Goal: Task Accomplishment & Management: Complete application form

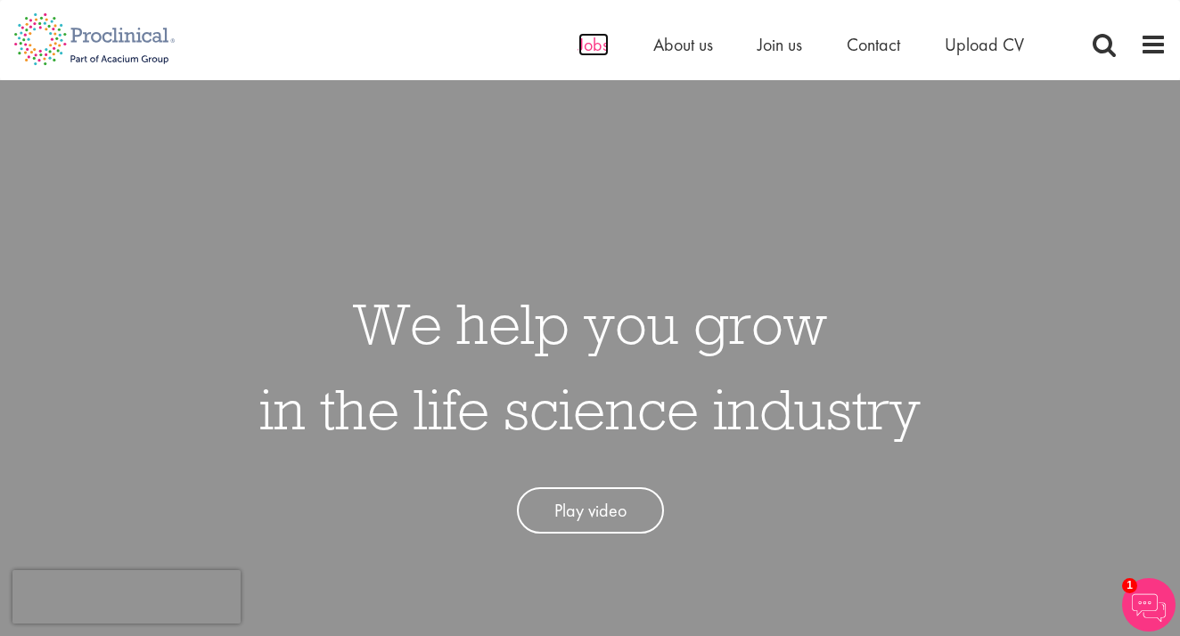
click at [595, 45] on span "Jobs" at bounding box center [593, 44] width 30 height 23
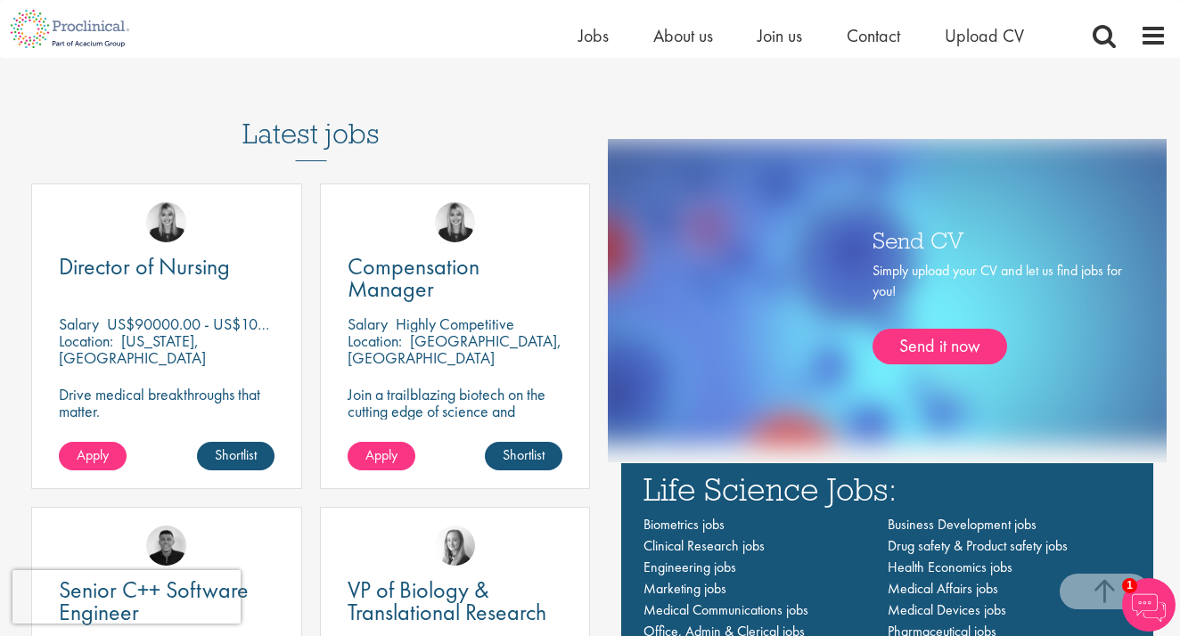
scroll to position [984, 0]
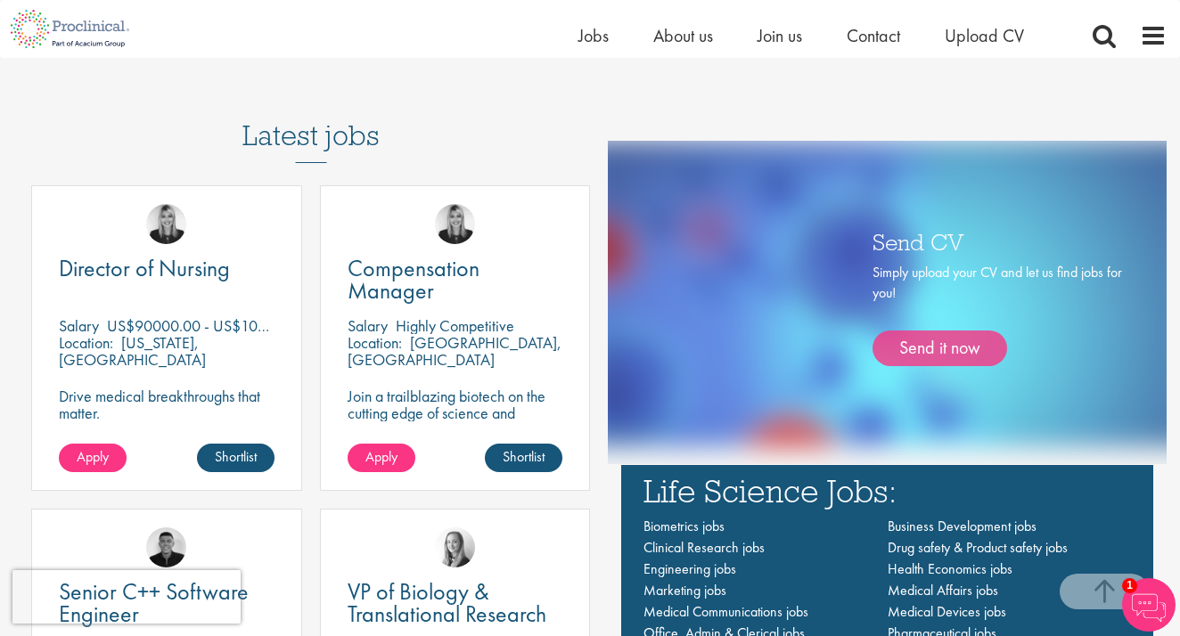
click at [936, 351] on link "Send it now" at bounding box center [939, 349] width 135 height 36
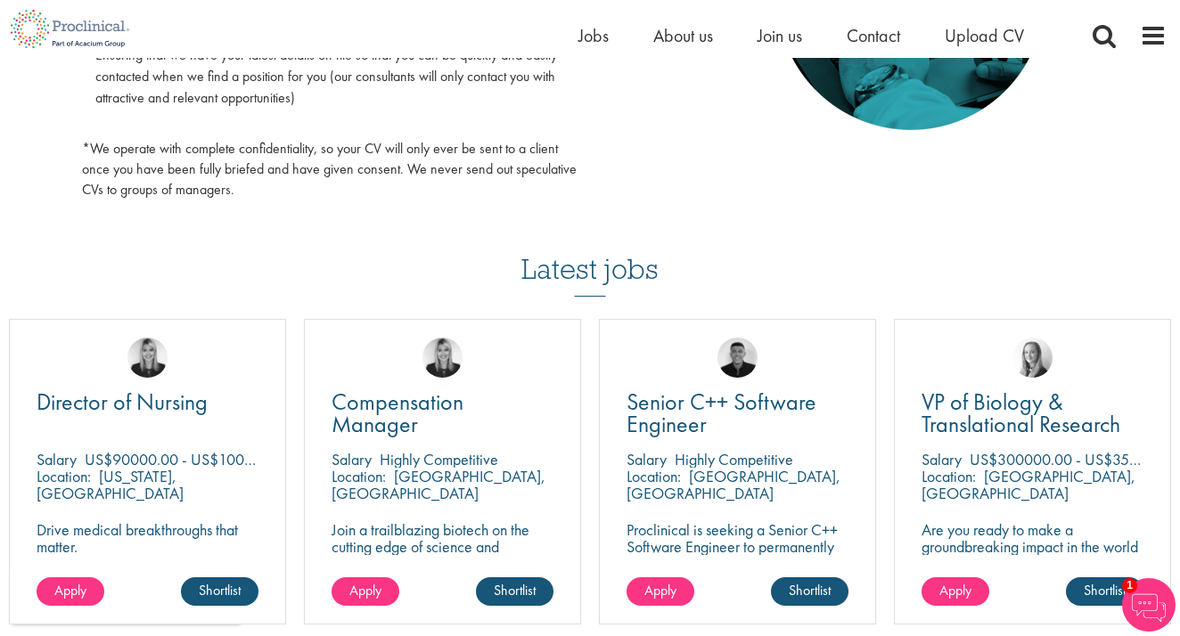
scroll to position [1042, 0]
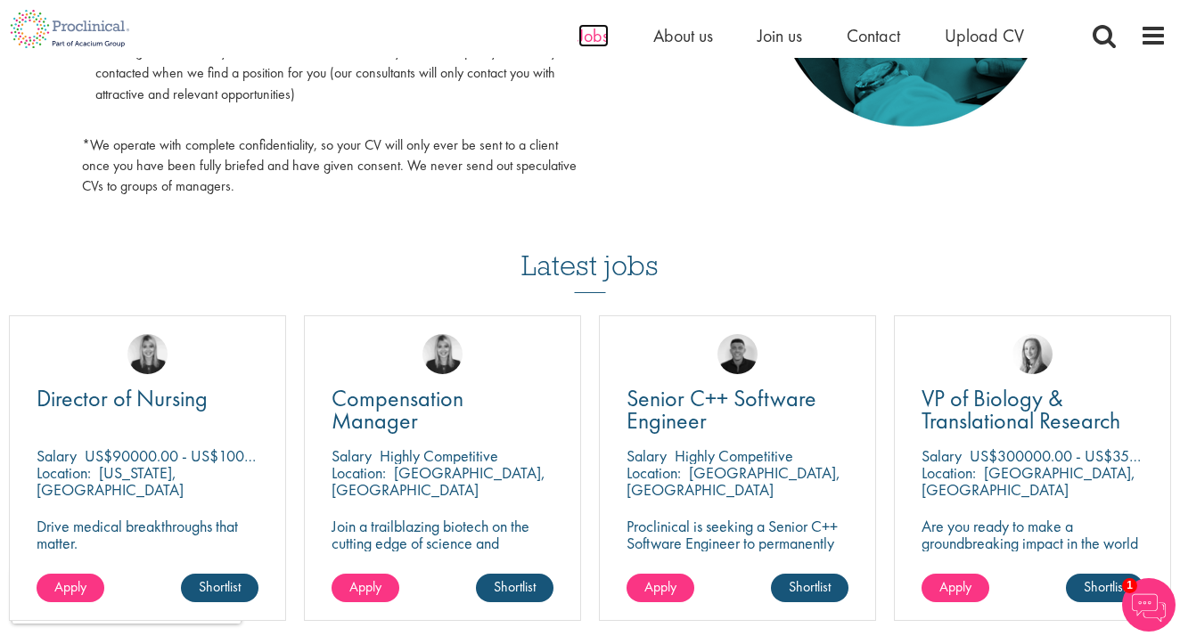
click at [586, 38] on span "Jobs" at bounding box center [593, 35] width 30 height 23
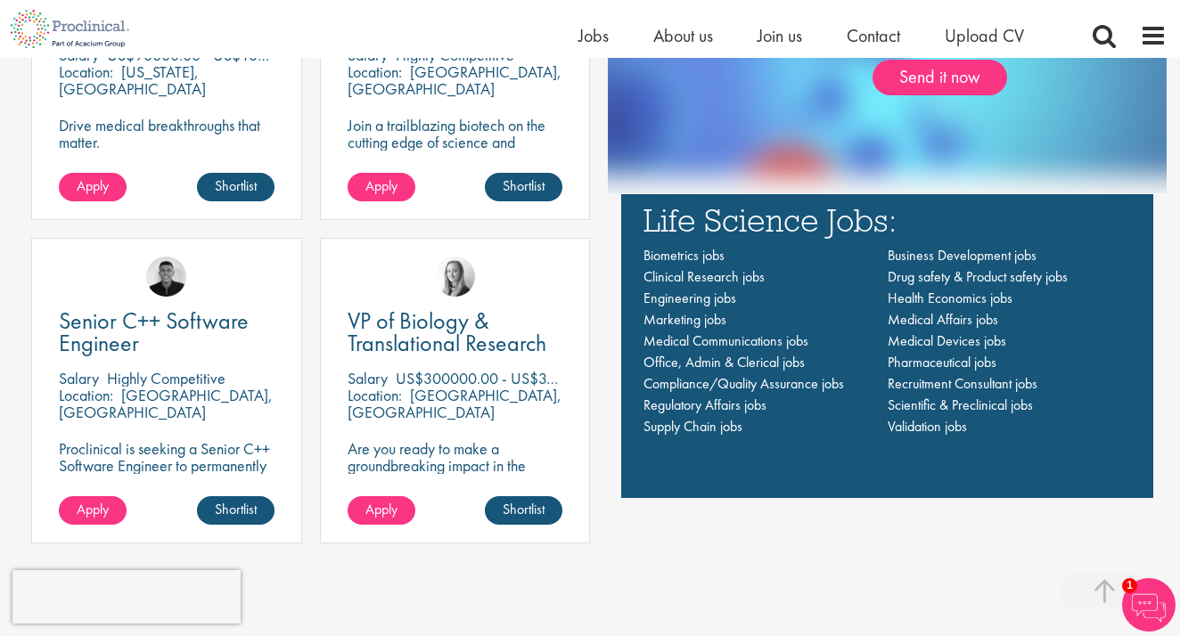
scroll to position [1255, 0]
click at [807, 385] on span "Compliance/Quality Assurance jobs" at bounding box center [743, 383] width 200 height 19
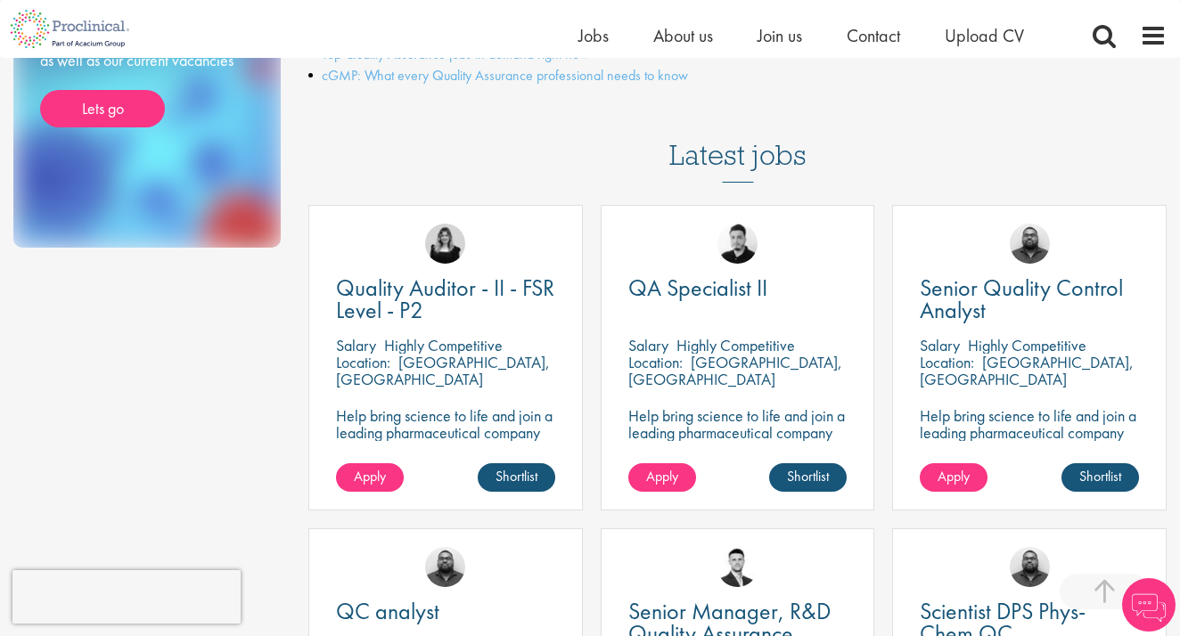
scroll to position [447, 0]
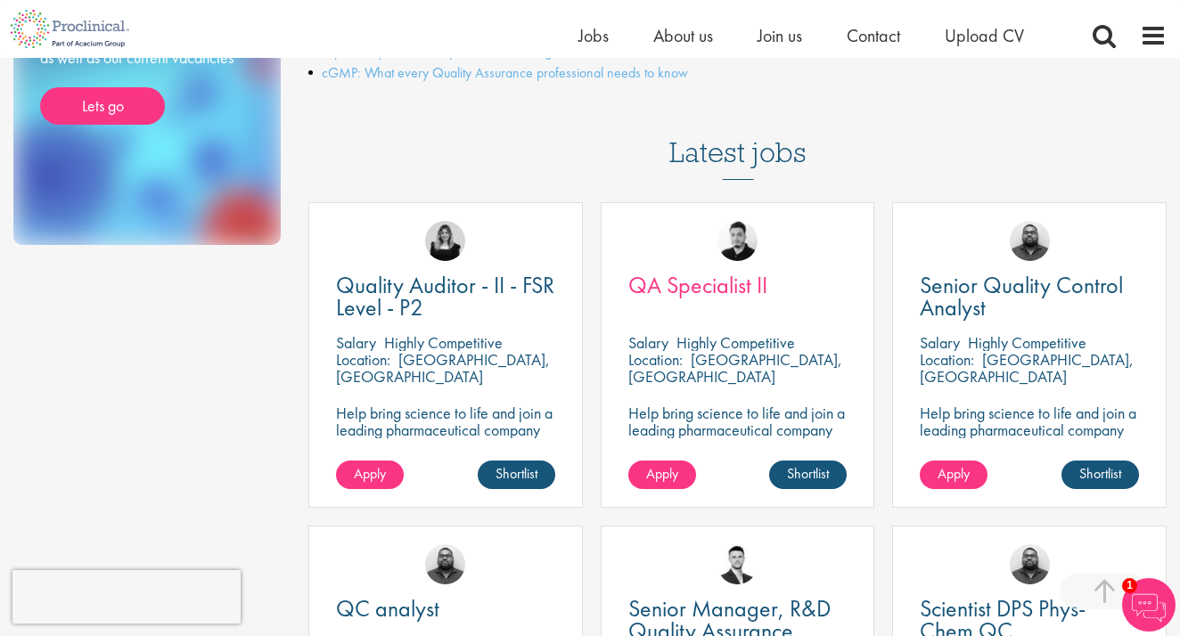
click at [719, 273] on span "QA Specialist II" at bounding box center [697, 285] width 139 height 30
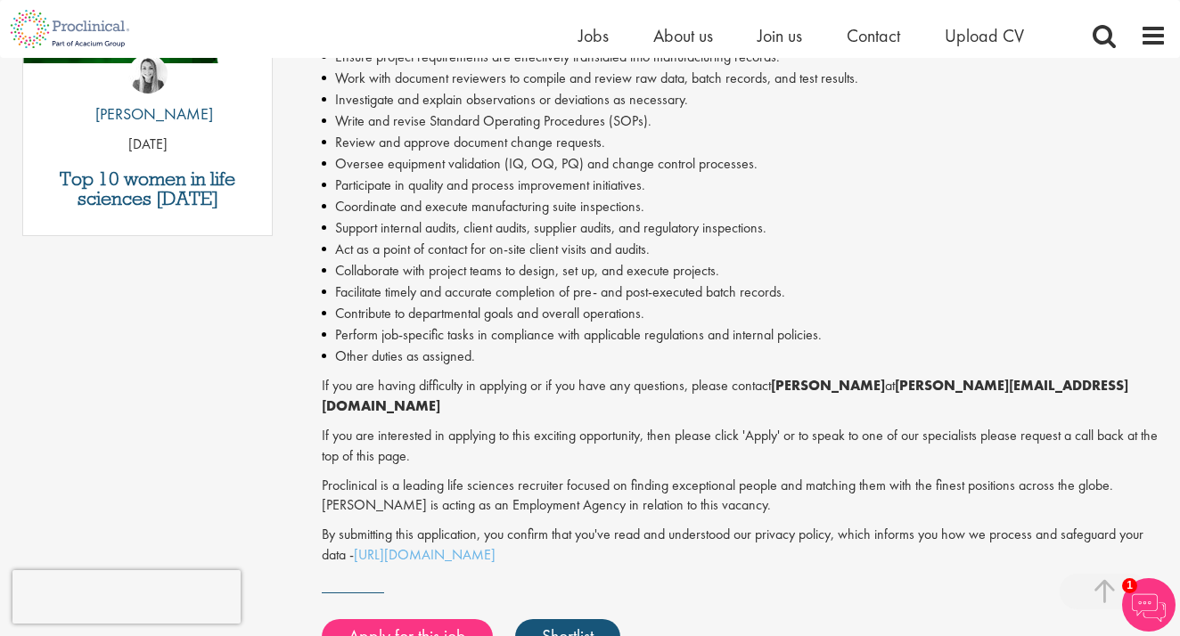
scroll to position [1075, 0]
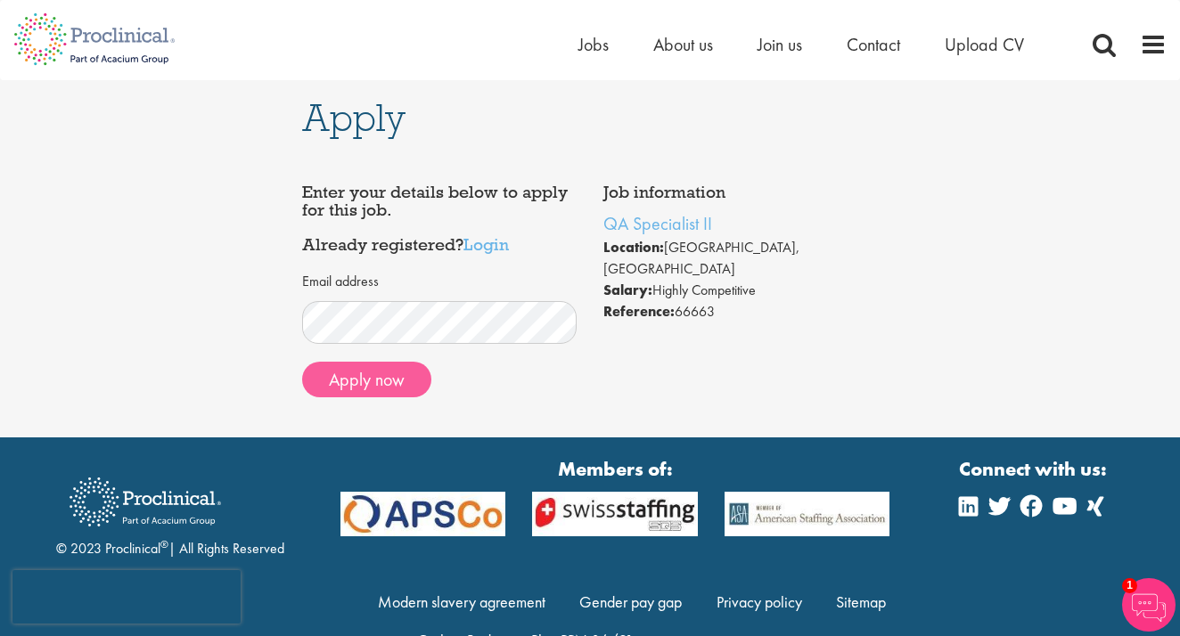
click at [375, 381] on button "Apply now" at bounding box center [366, 380] width 129 height 36
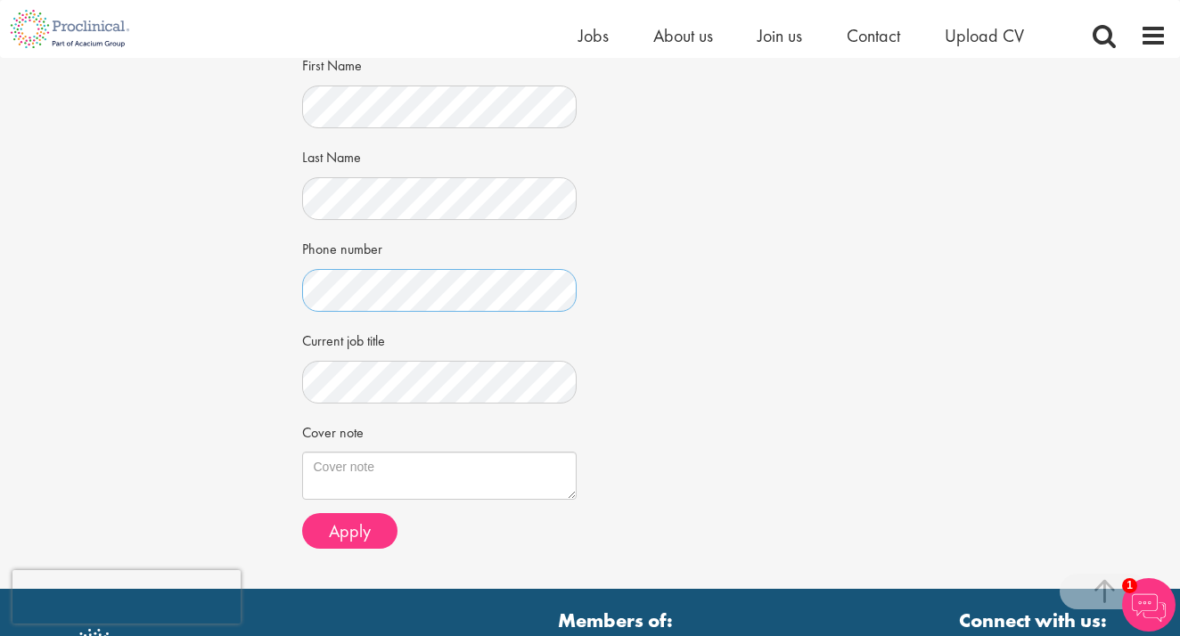
scroll to position [342, 0]
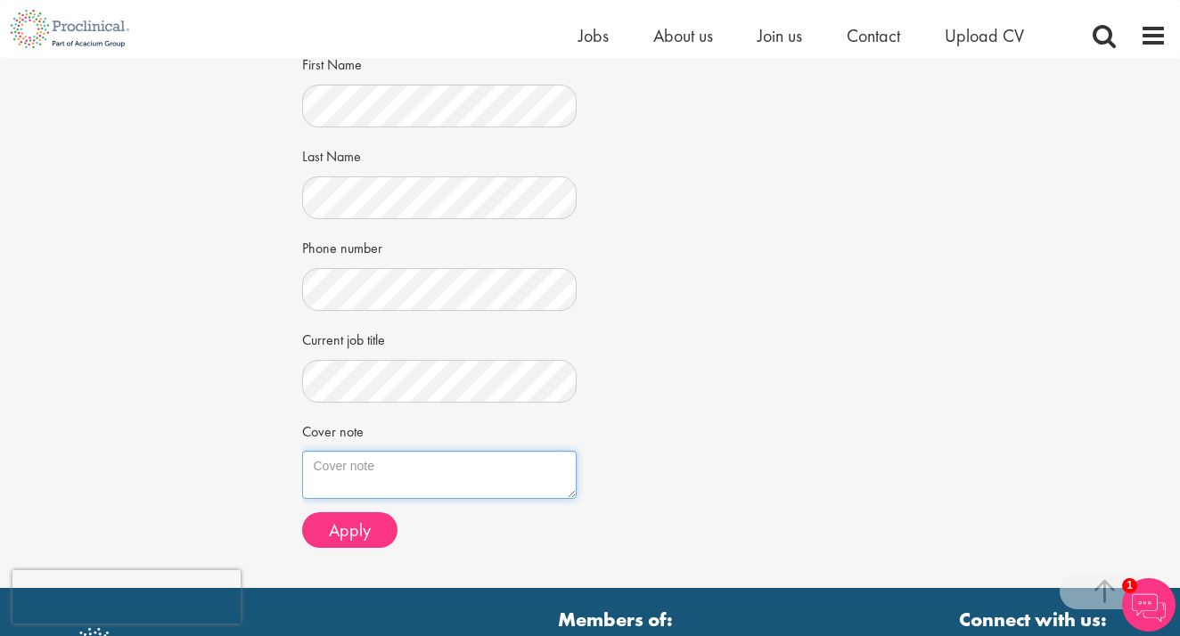
click at [368, 471] on textarea "Cover note" at bounding box center [439, 475] width 275 height 48
paste textarea "Hello, I am reaching out to introduce myself as a Quality Assurance professiona…"
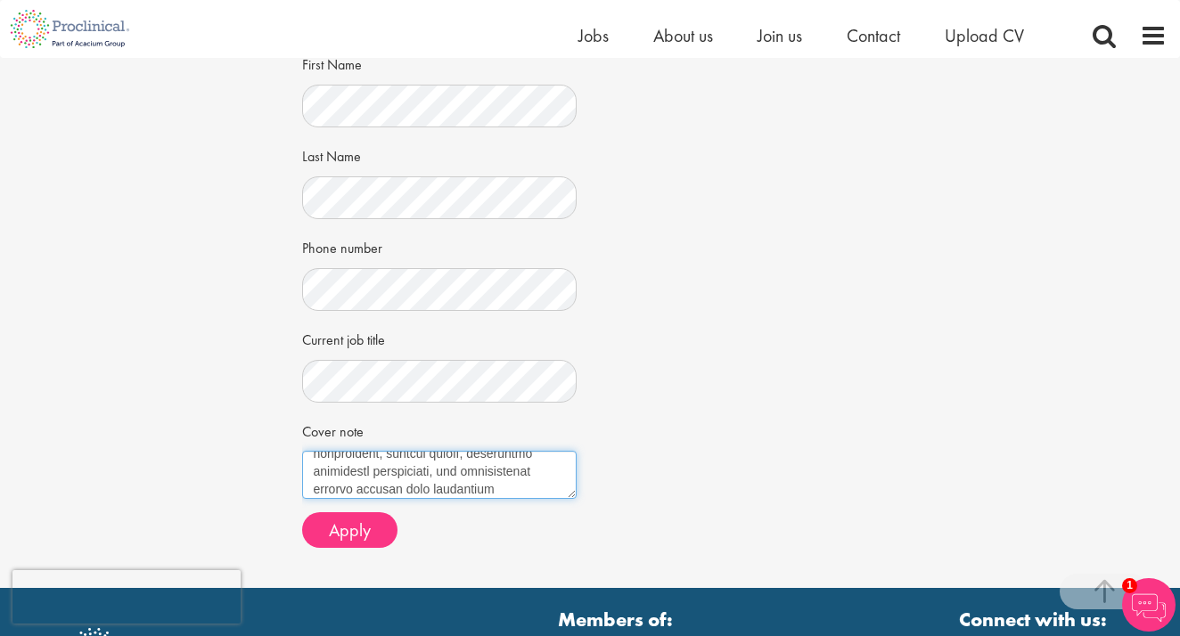
click at [769, 635] on html "This website uses cookies. By continuing to use this site, you are giving your …" at bounding box center [590, 251] width 1180 height 1186
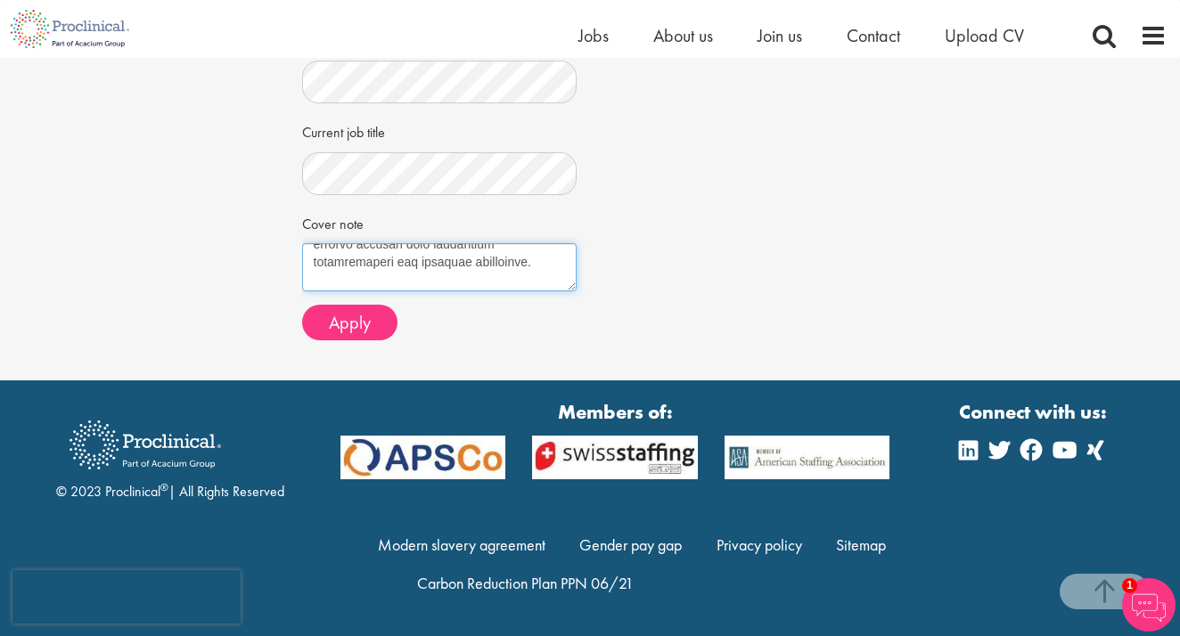
scroll to position [173, 0]
click at [324, 291] on textarea "Cover note" at bounding box center [439, 267] width 275 height 48
paste textarea "Thank you for your time and consideration. Best regards, Ugo Robin Omeronyé"
click at [391, 291] on textarea "Cover note" at bounding box center [439, 267] width 275 height 48
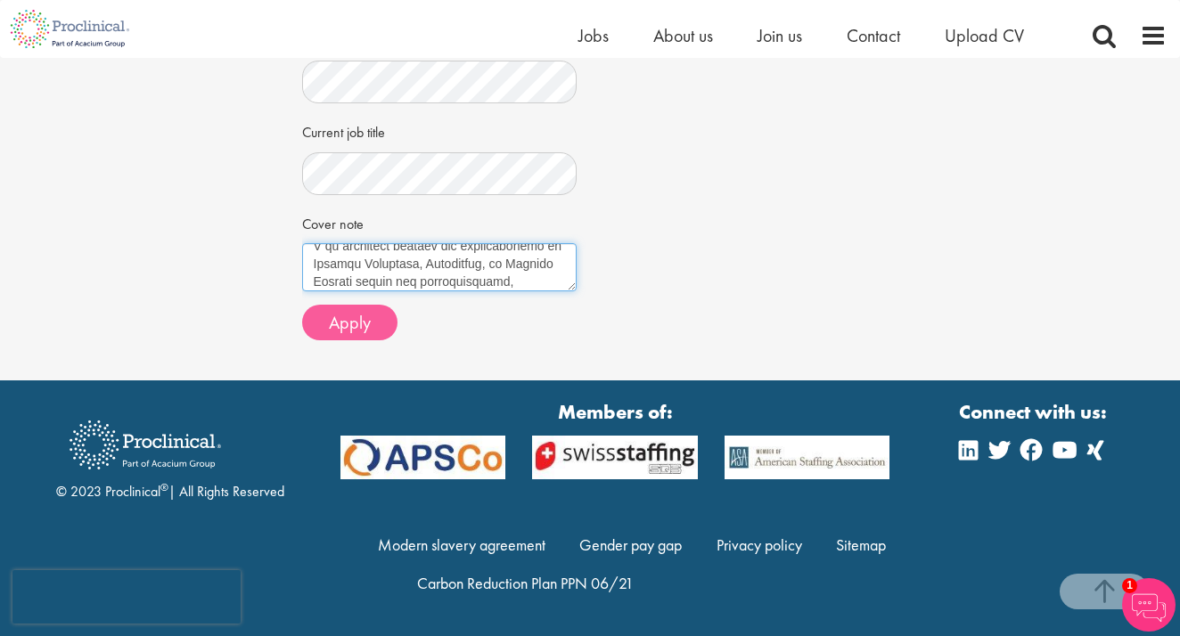
type textarea "Hello, I am reaching out to introduce myself as a Quality Assurance professiona…"
click at [351, 334] on span "Apply" at bounding box center [350, 322] width 42 height 23
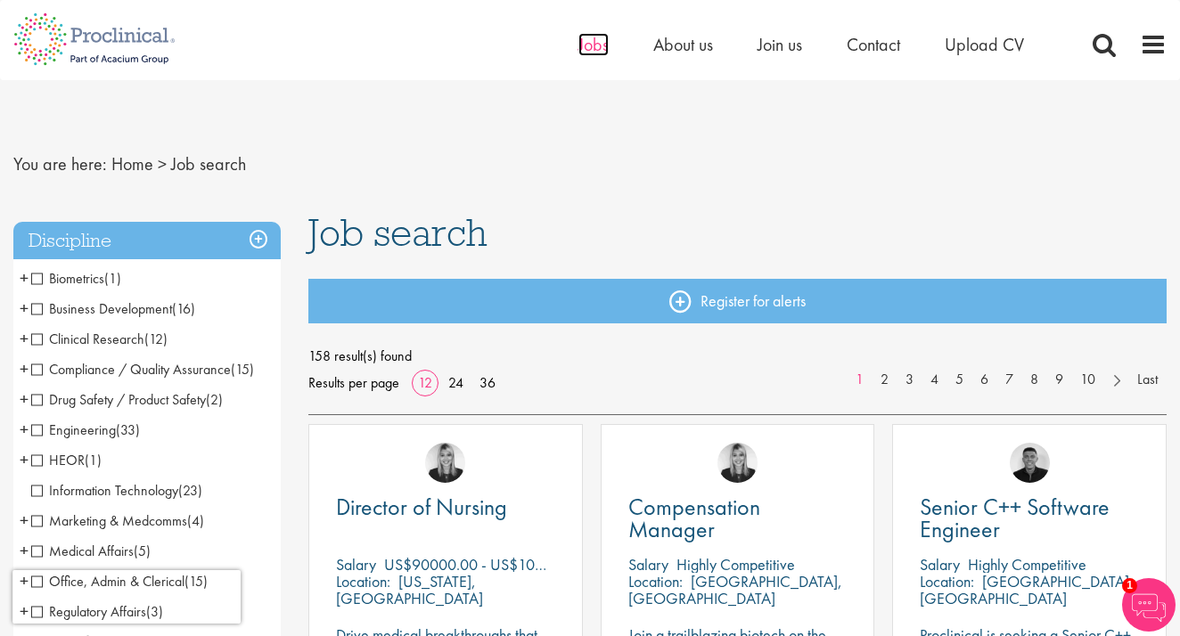
click at [588, 47] on span "Jobs" at bounding box center [593, 44] width 30 height 23
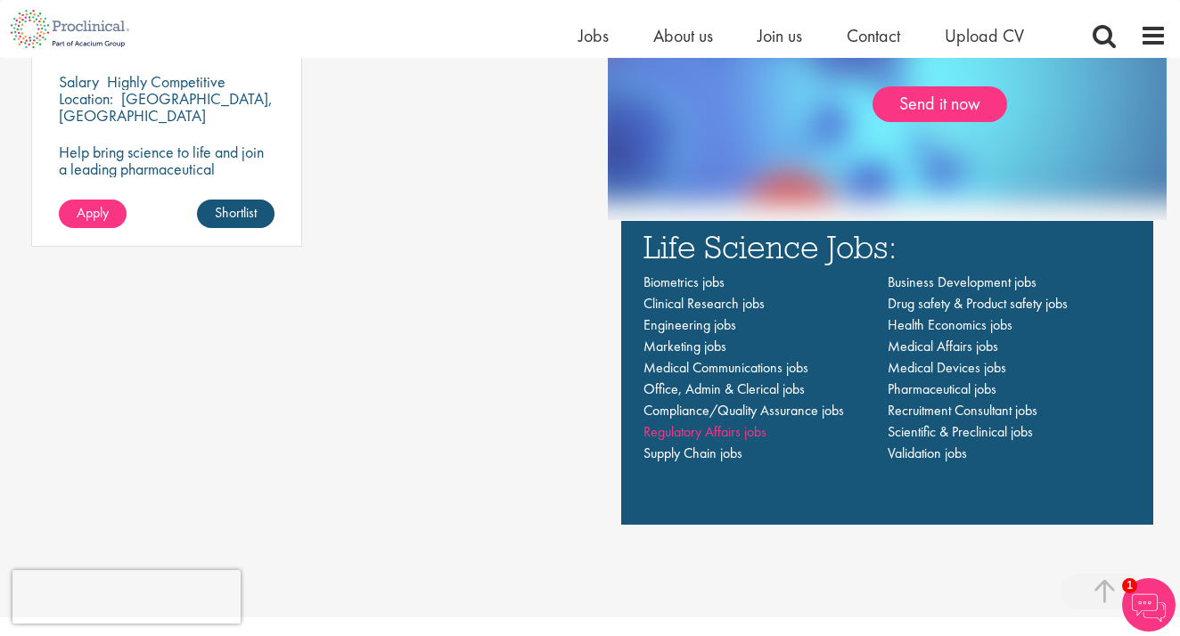
scroll to position [1225, 0]
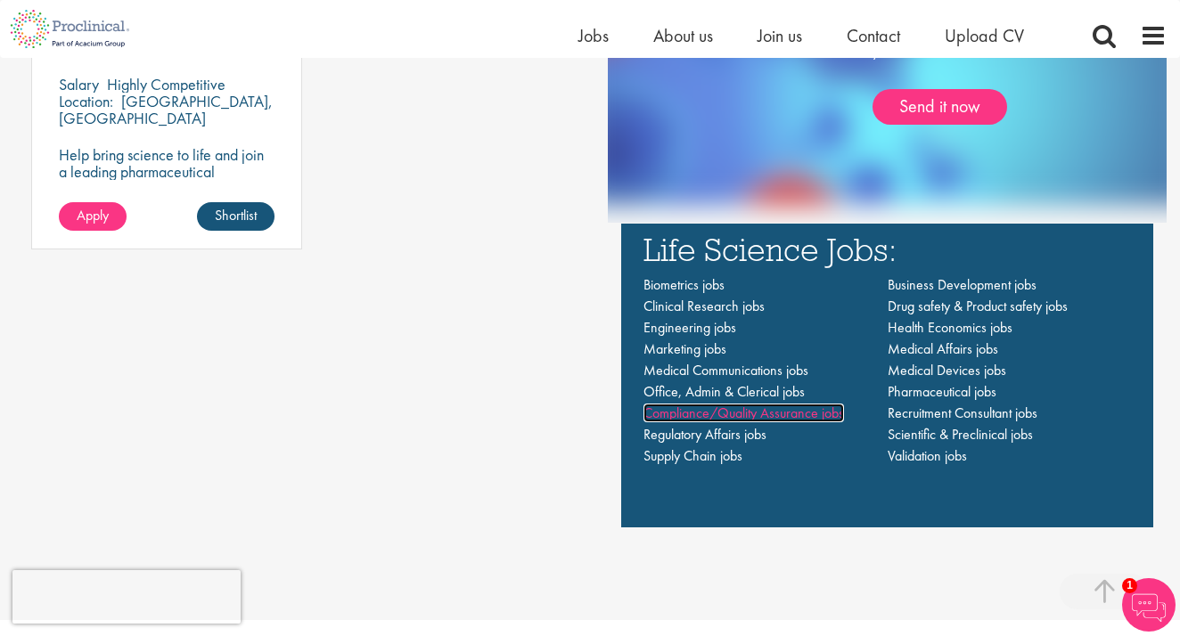
click at [746, 415] on span "Compliance/Quality Assurance jobs" at bounding box center [743, 413] width 200 height 19
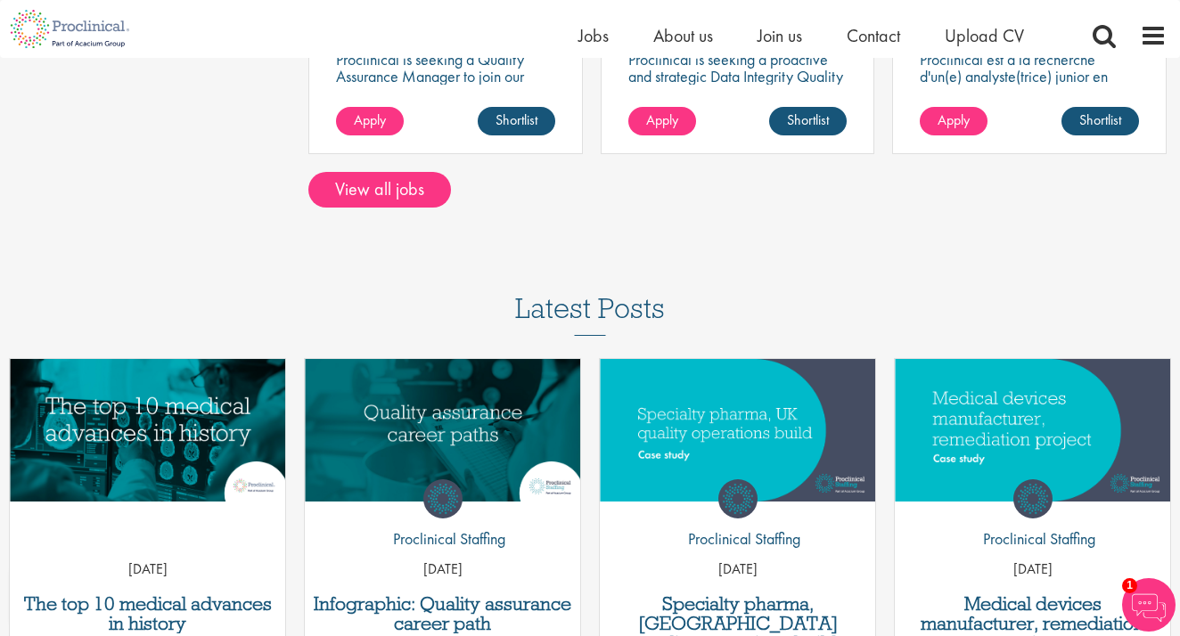
scroll to position [1773, 0]
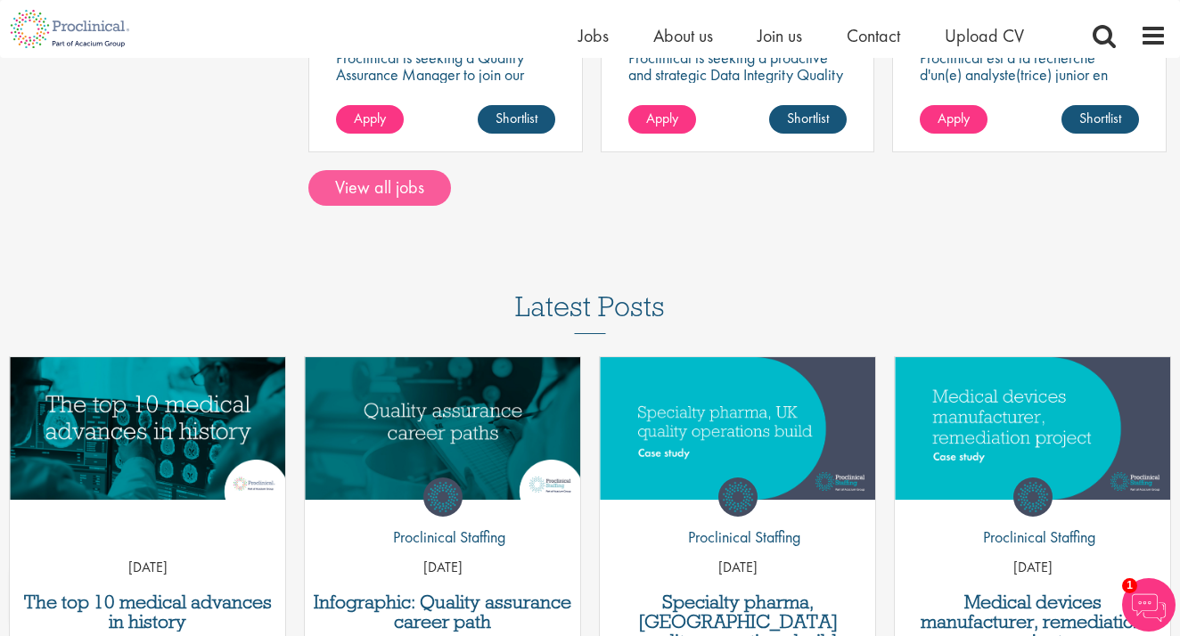
click at [360, 188] on link "View all jobs" at bounding box center [379, 188] width 143 height 36
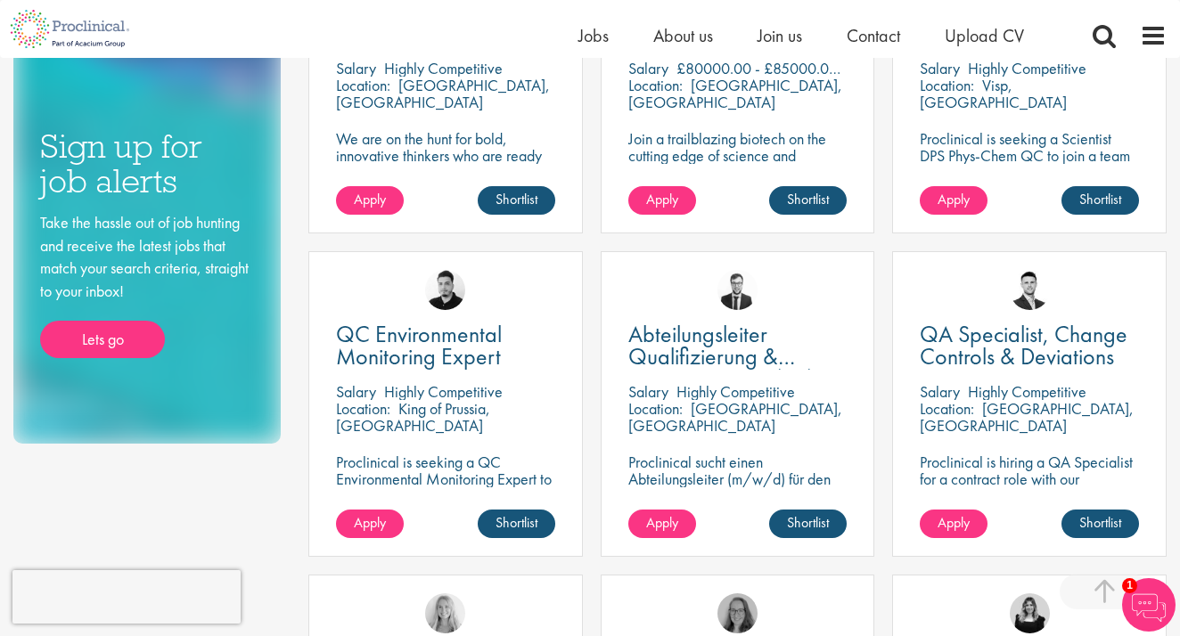
scroll to position [796, 0]
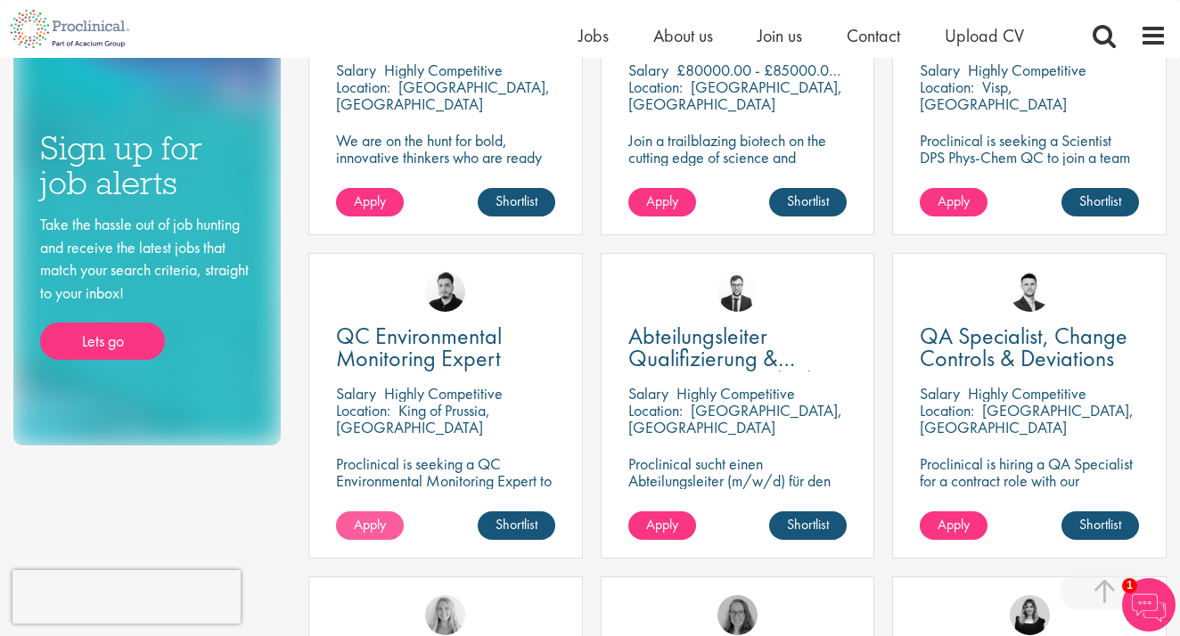
click at [379, 521] on span "Apply" at bounding box center [370, 524] width 32 height 19
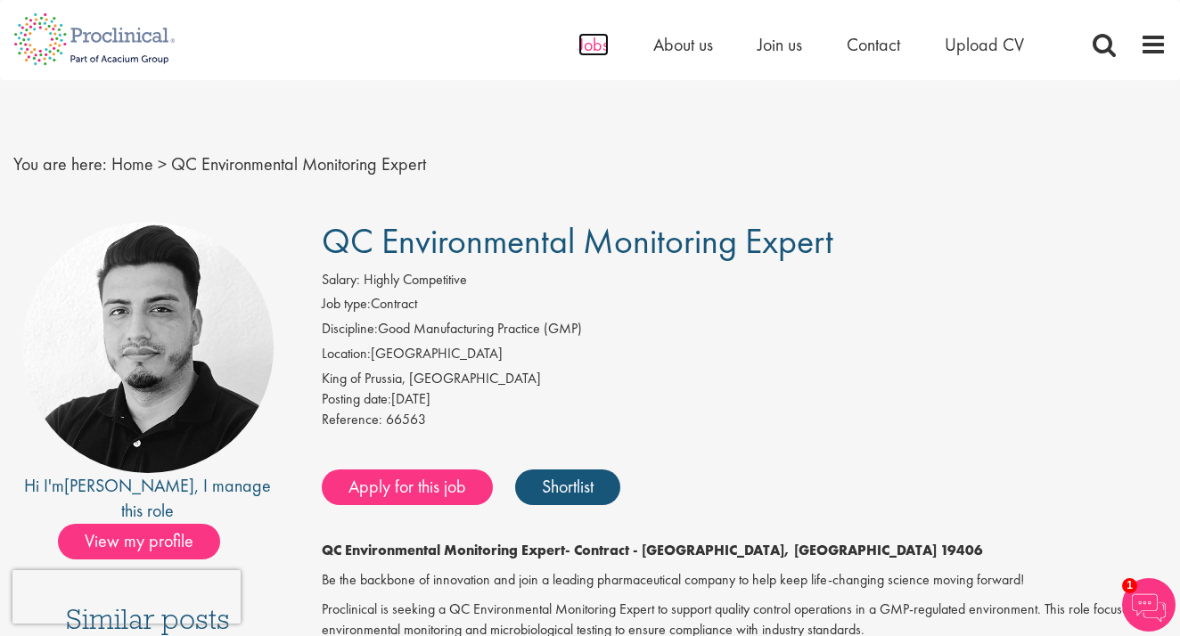
click at [591, 40] on span "Jobs" at bounding box center [593, 44] width 30 height 23
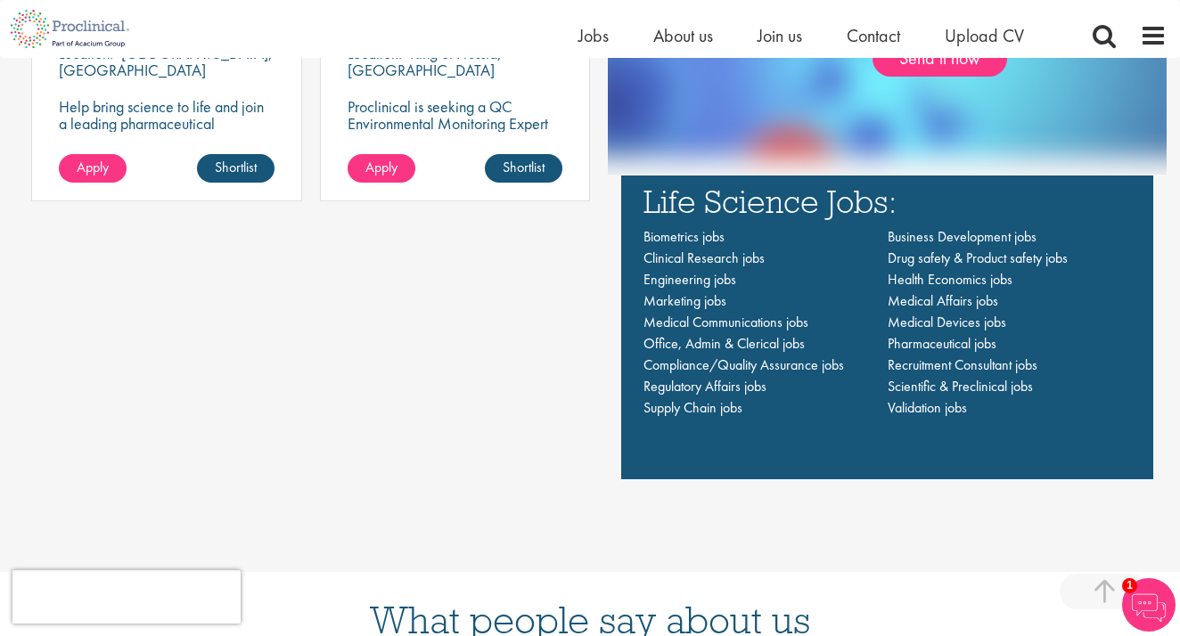
scroll to position [1276, 0]
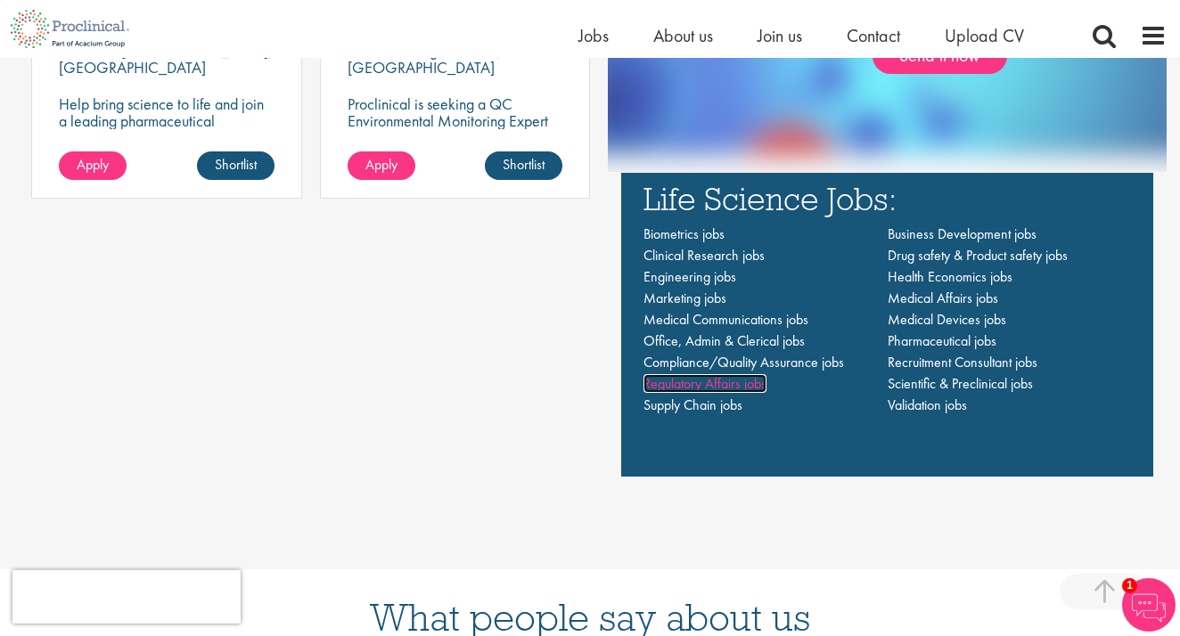
click at [740, 387] on span "Regulatory Affairs jobs" at bounding box center [704, 383] width 123 height 19
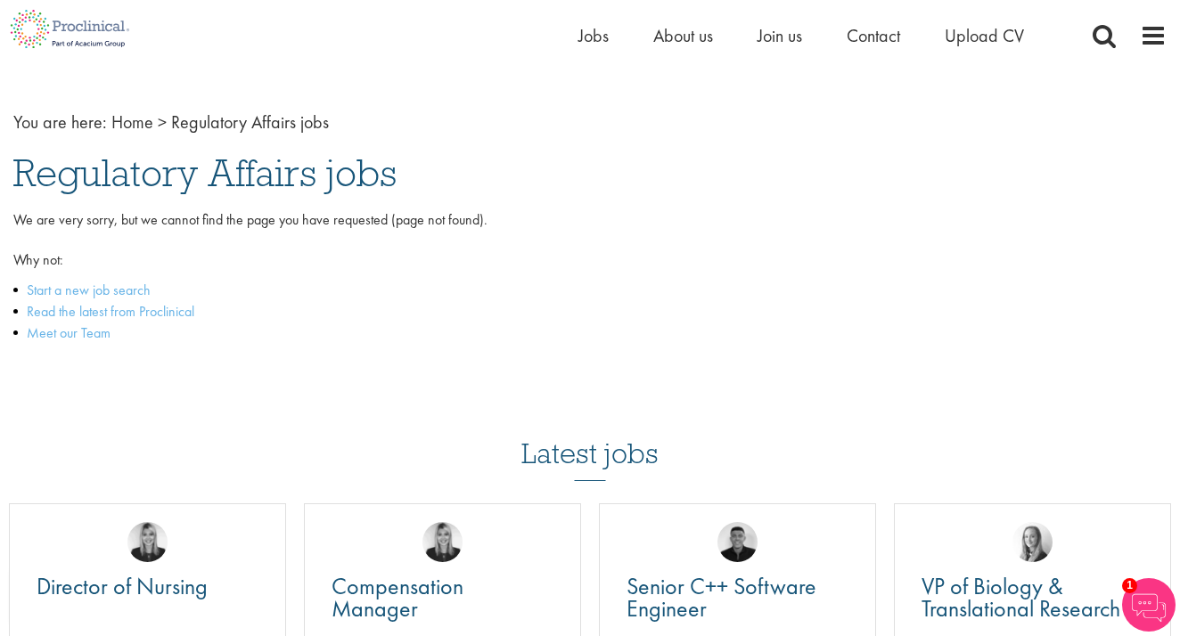
scroll to position [20, 0]
